Goal: Check status

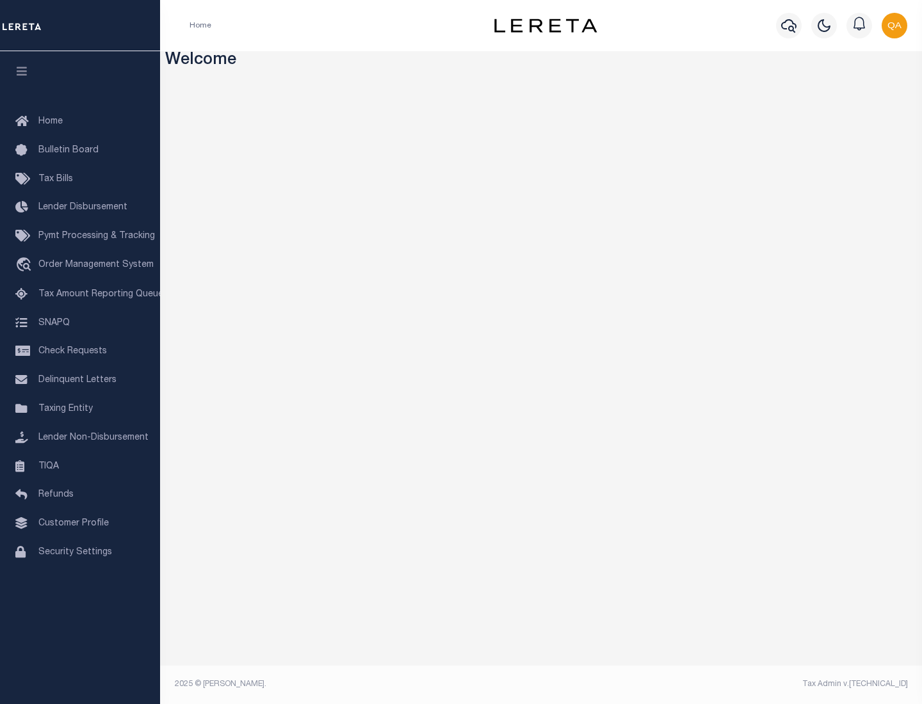
click at [80, 351] on span "Check Requests" at bounding box center [72, 351] width 68 height 9
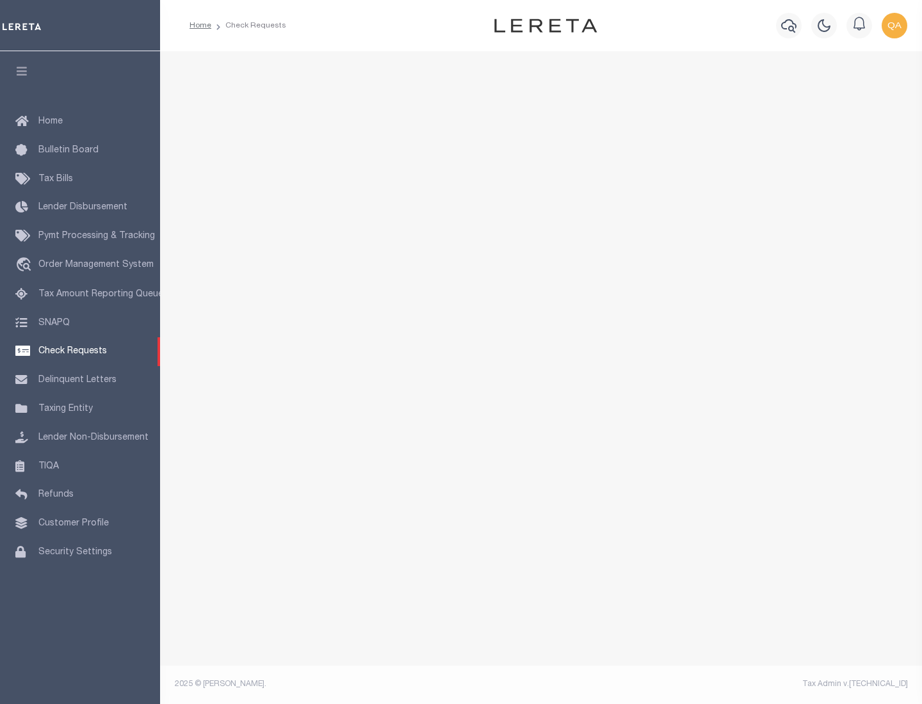
select select "50"
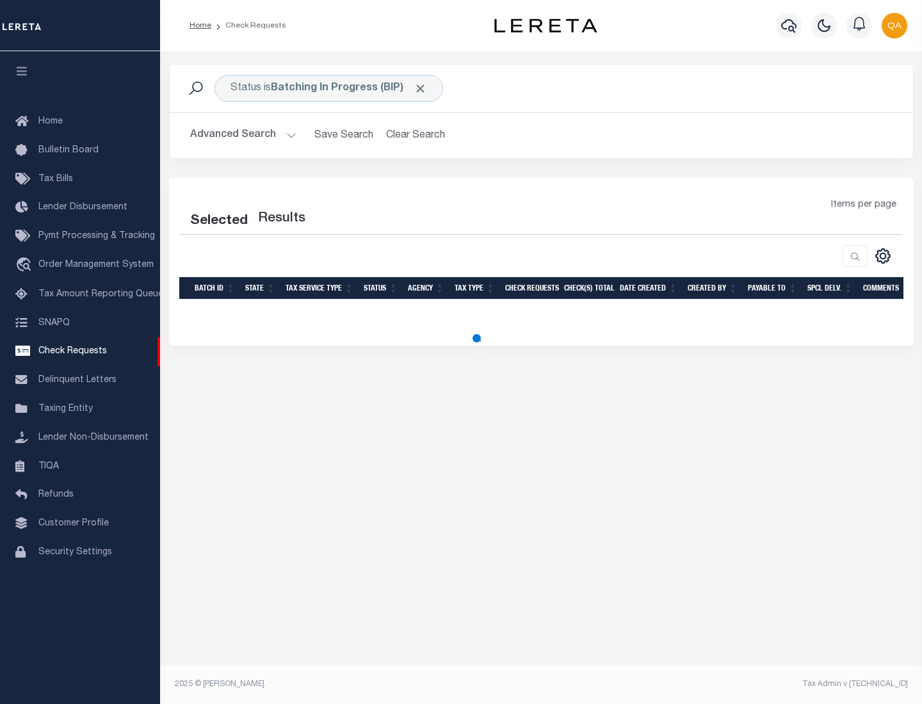
select select "50"
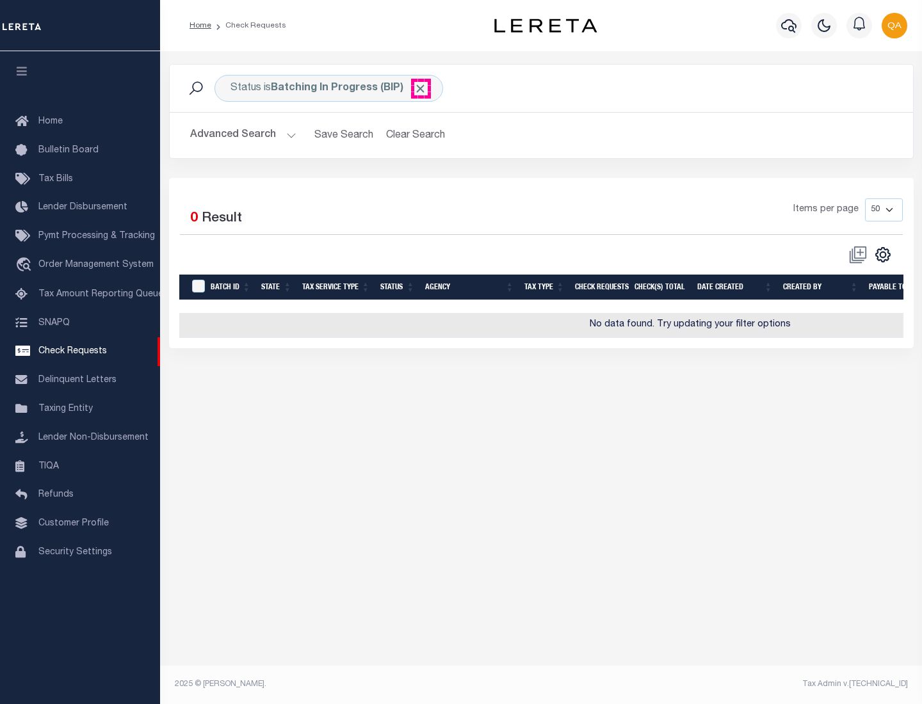
click at [420, 88] on span "Click to Remove" at bounding box center [419, 88] width 13 height 13
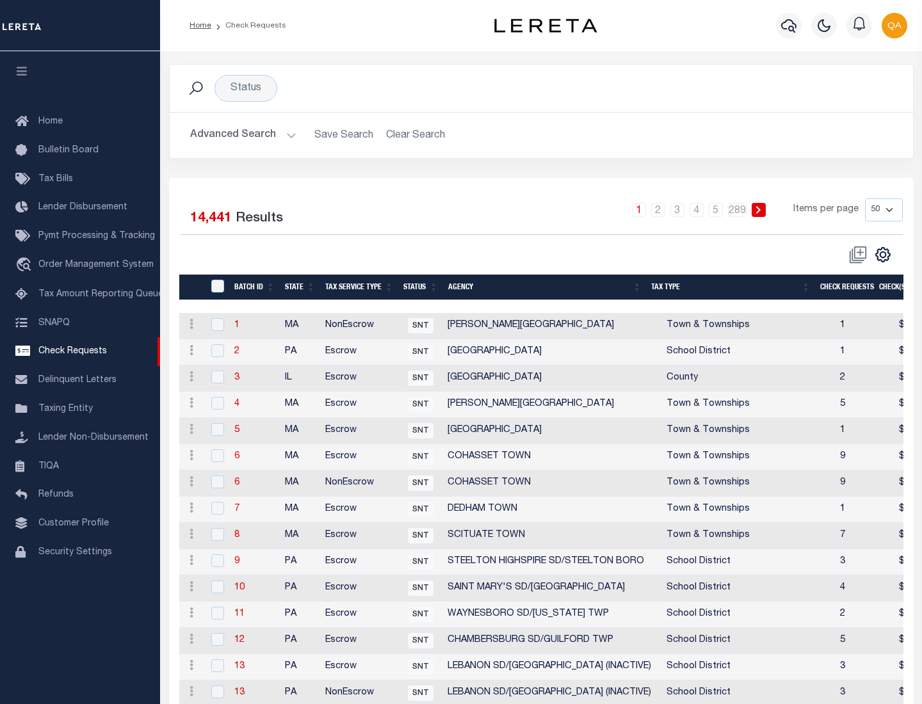
scroll to position [617, 0]
